Goal: Task Accomplishment & Management: Manage account settings

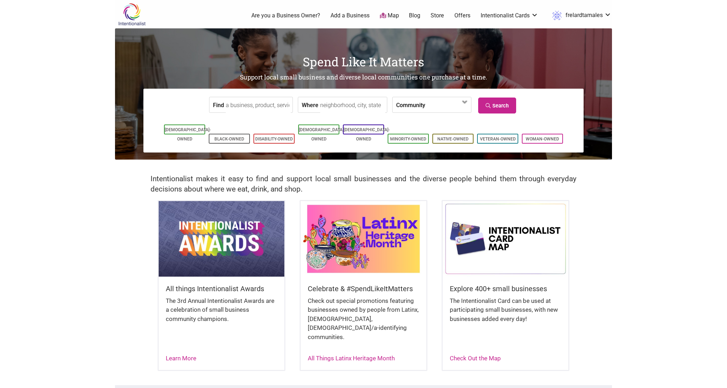
click at [605, 14] on link "frelardtamales" at bounding box center [579, 15] width 63 height 13
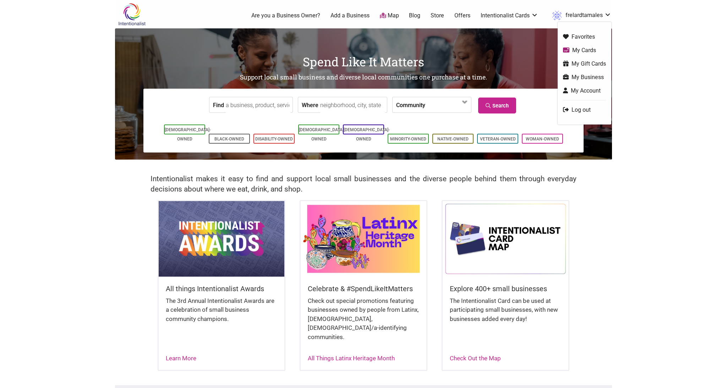
click at [591, 78] on link "My Business" at bounding box center [584, 77] width 43 height 8
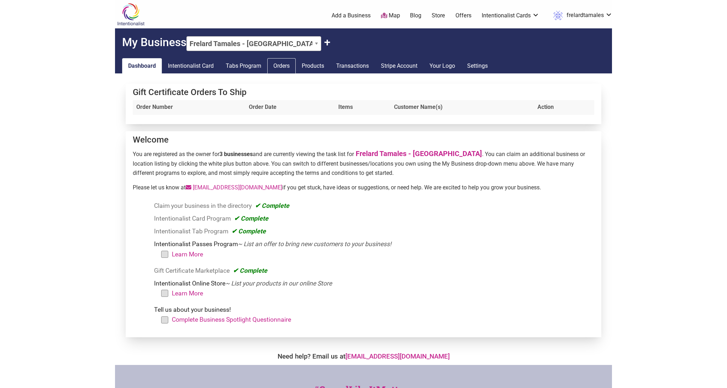
click at [285, 64] on link "Orders" at bounding box center [281, 66] width 28 height 16
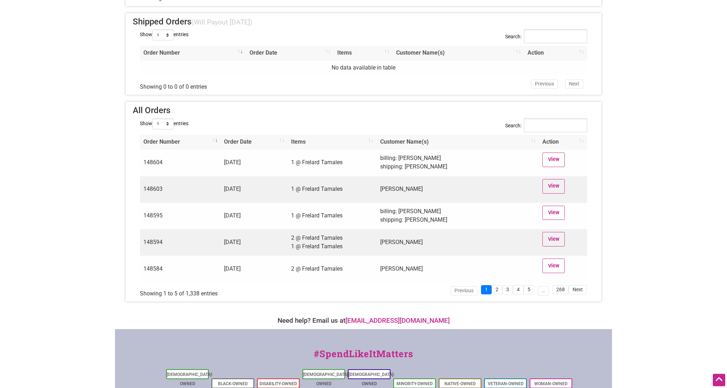
scroll to position [2032, 0]
